Goal: Transaction & Acquisition: Register for event/course

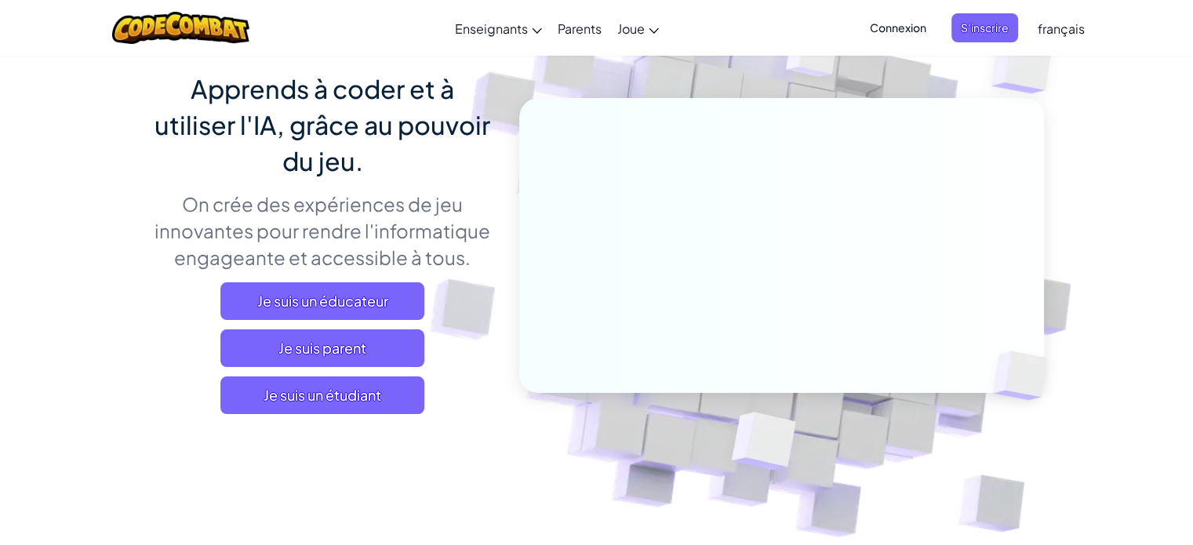
scroll to position [125, 0]
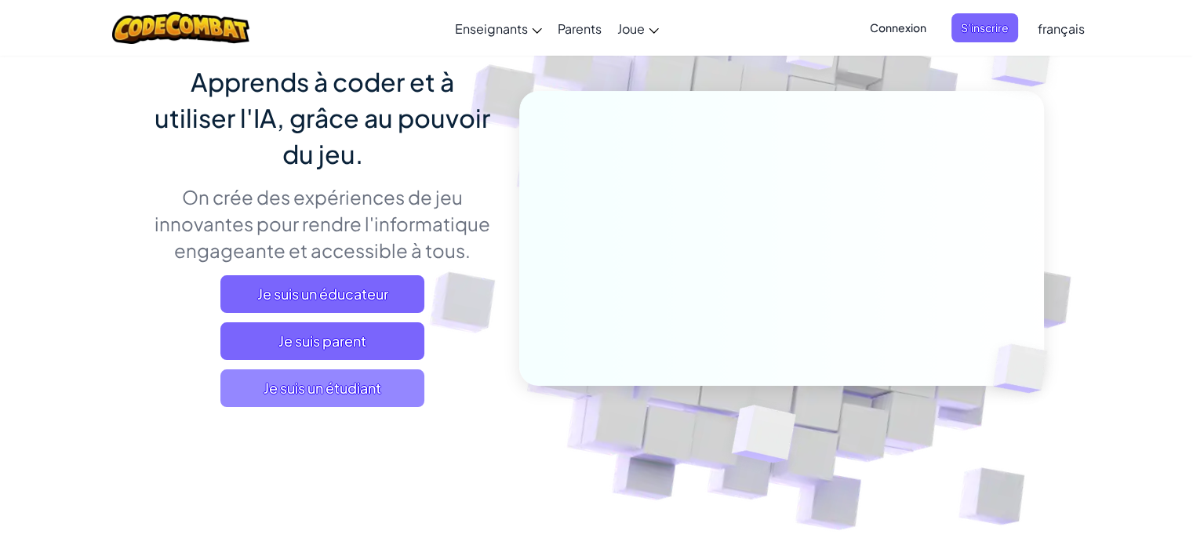
click at [288, 395] on span "Je suis un étudiant" at bounding box center [322, 389] width 204 height 38
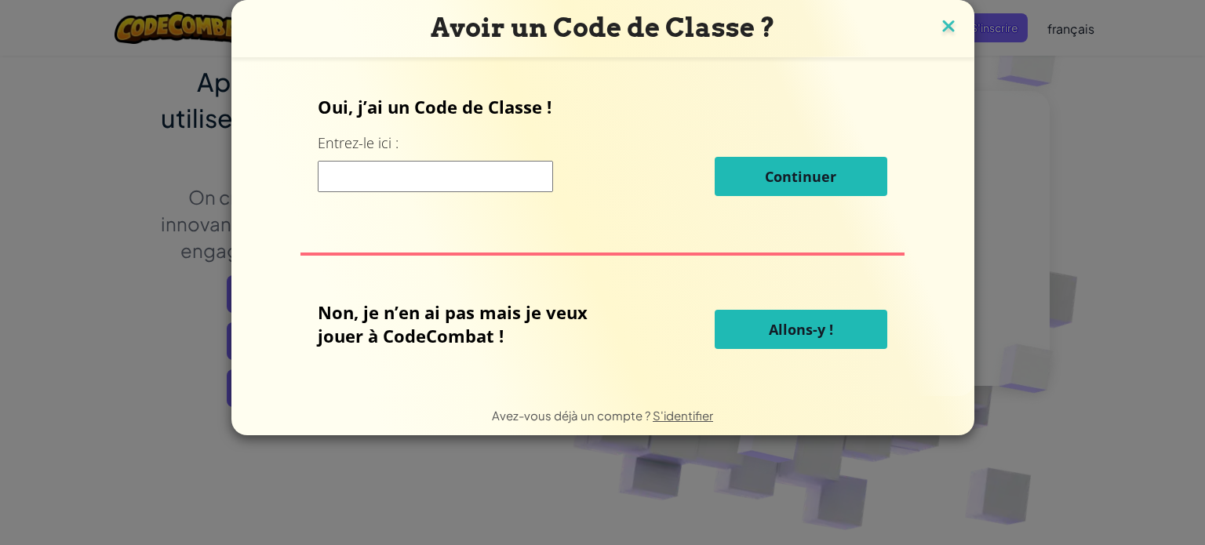
click at [945, 26] on img at bounding box center [948, 28] width 20 height 24
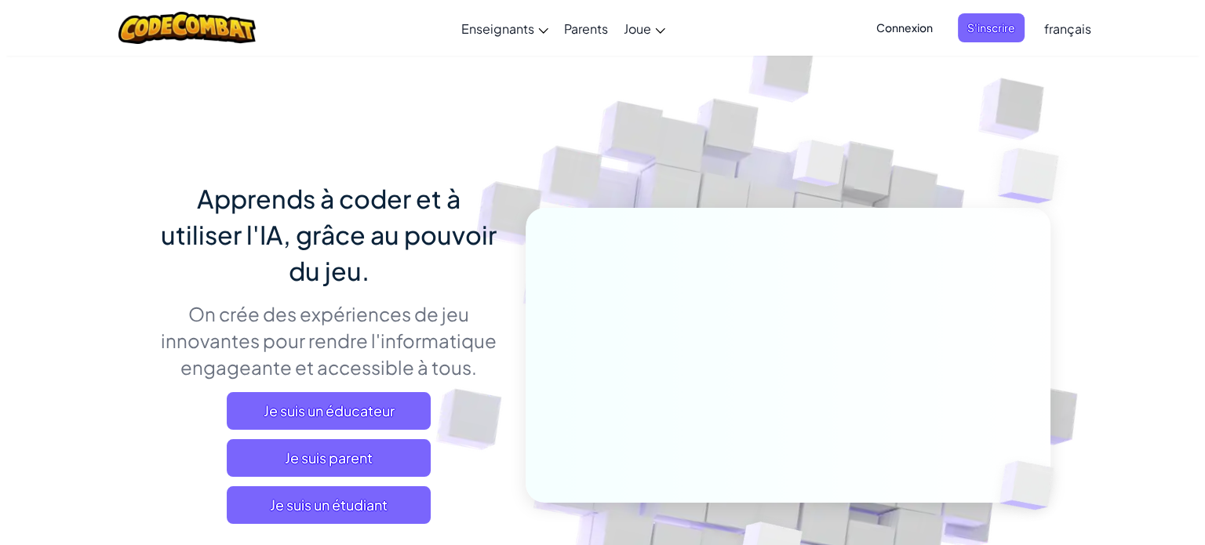
scroll to position [0, 0]
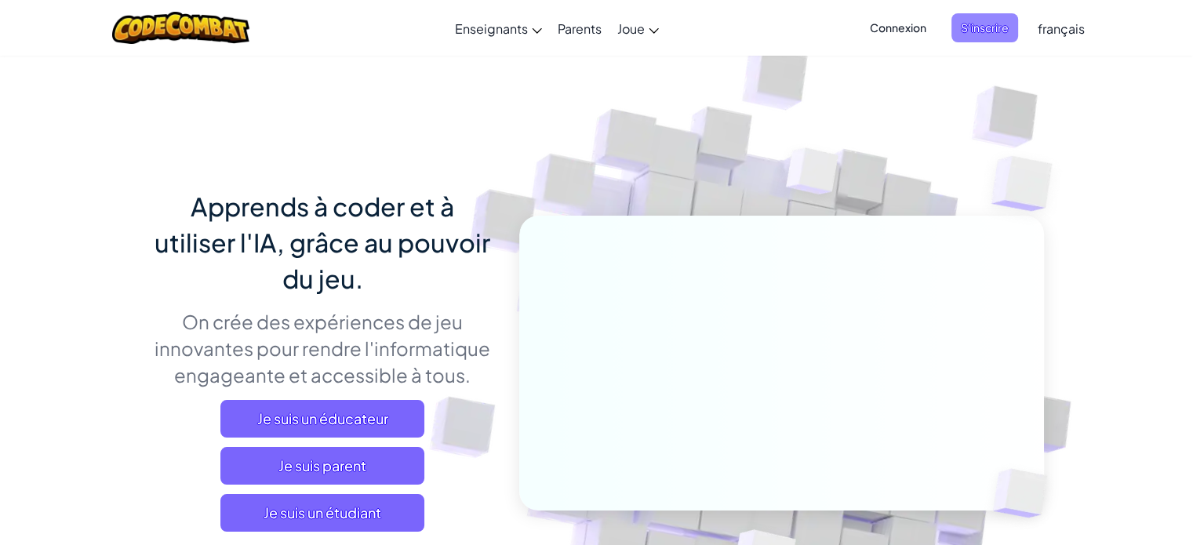
click at [976, 34] on span "S'inscrire" at bounding box center [985, 27] width 67 height 29
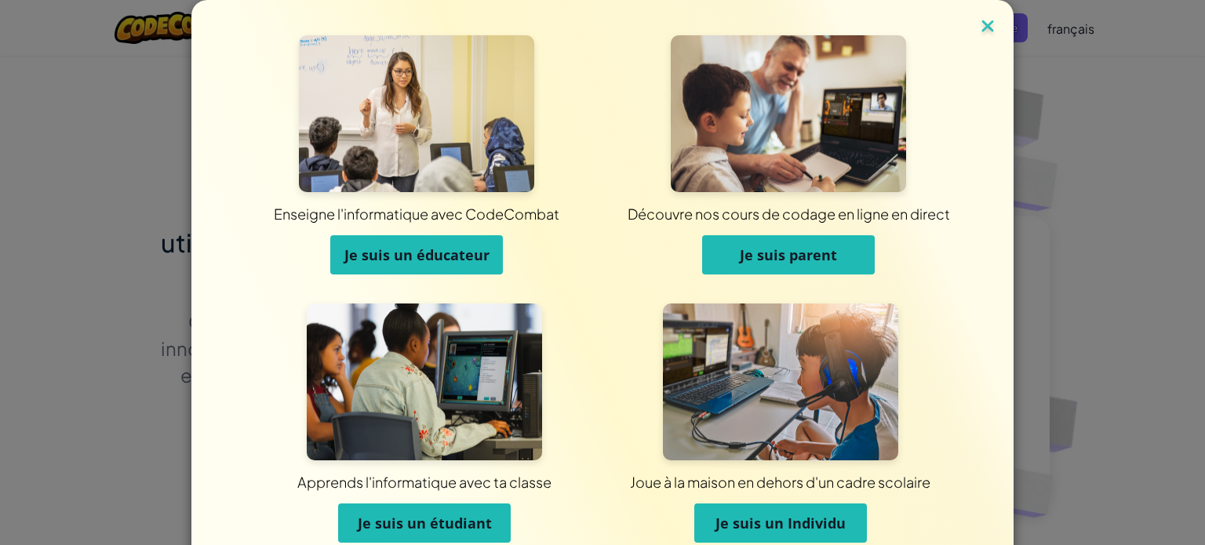
click at [984, 27] on img at bounding box center [988, 28] width 20 height 24
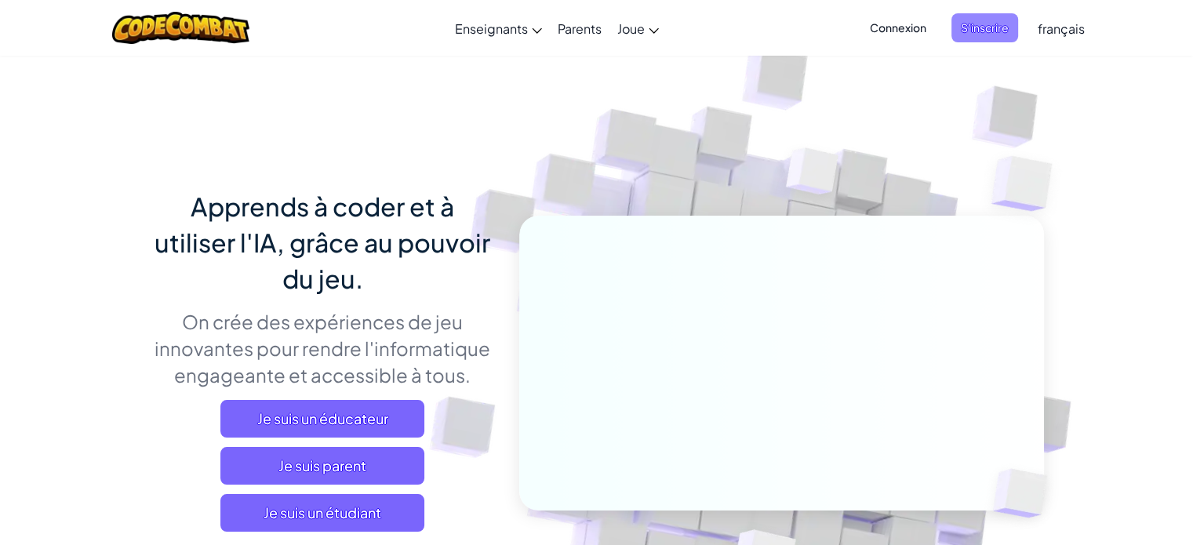
click at [970, 23] on span "S'inscrire" at bounding box center [985, 27] width 67 height 29
